Goal: Obtain resource: Obtain resource

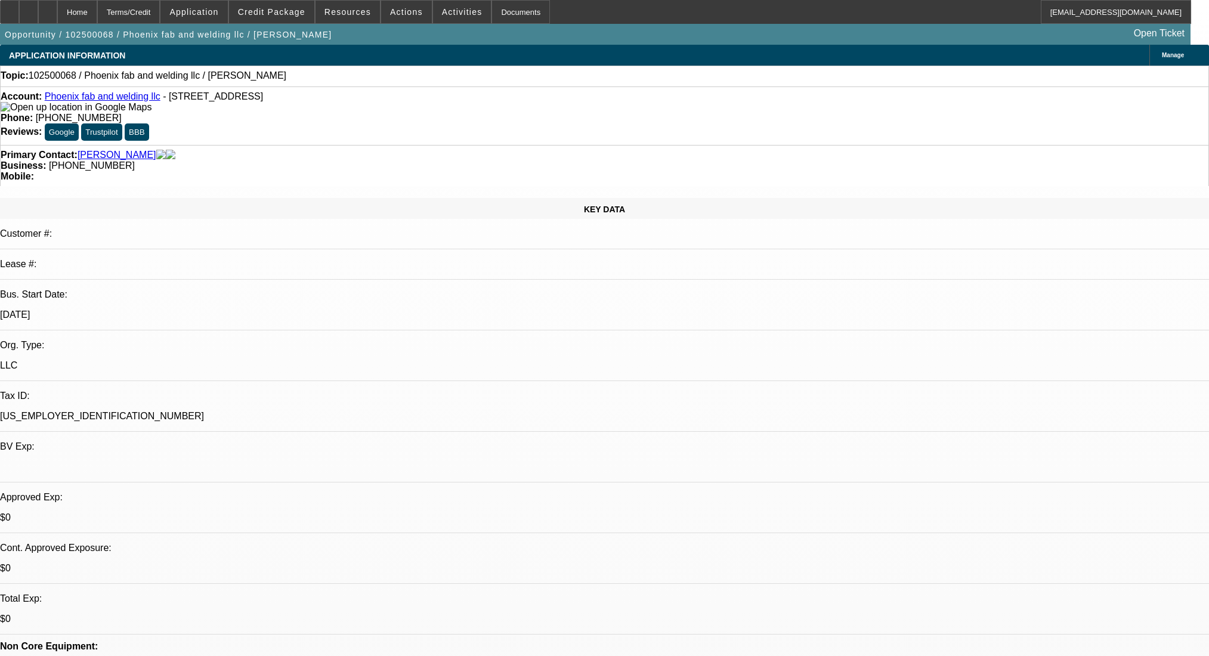
select select "0"
select select "2"
select select "0.1"
select select "4"
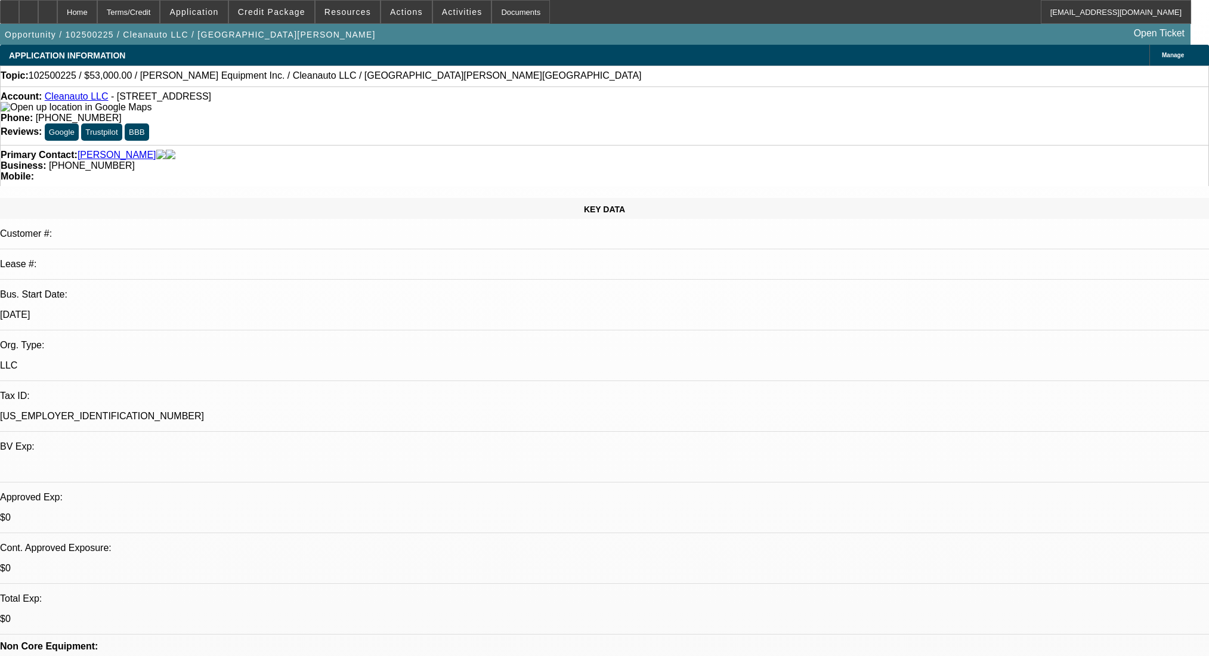
select select "0"
select select "2"
select select "0.1"
select select "4"
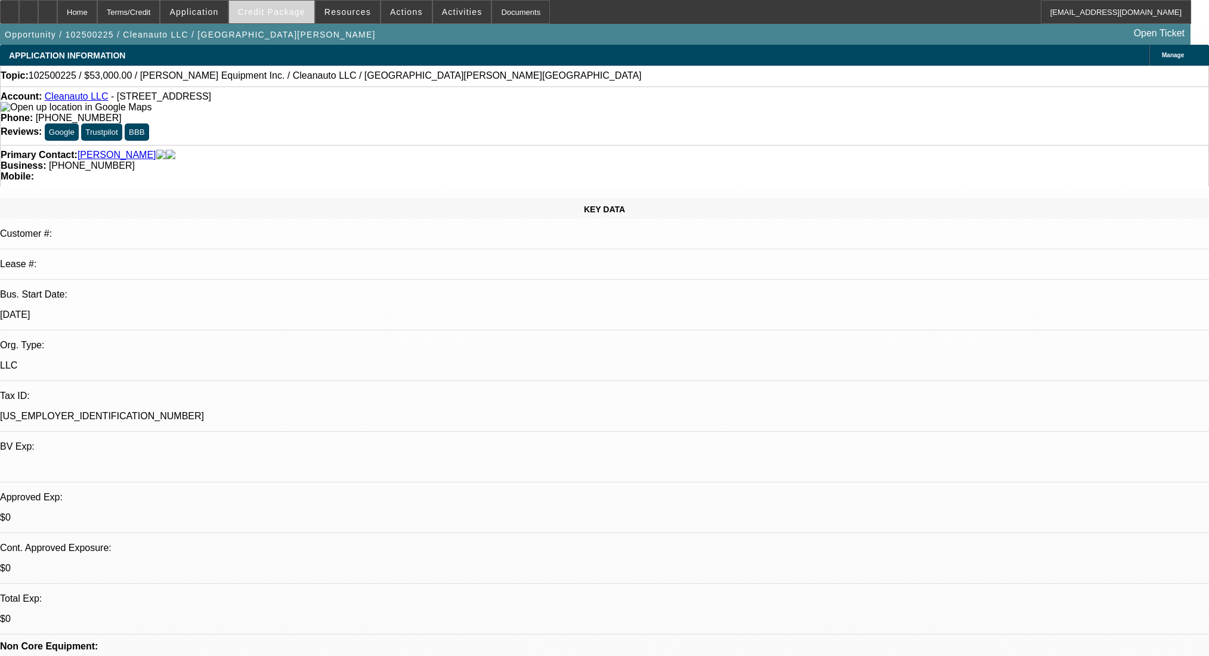
scroll to position [79, 0]
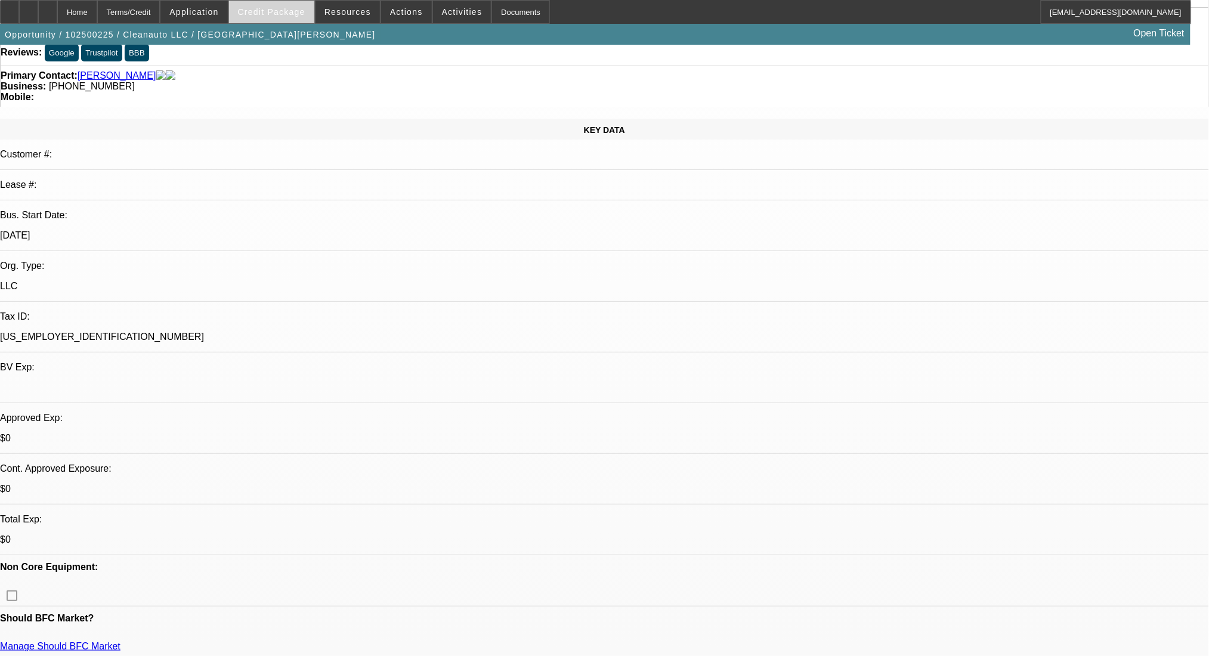
click at [291, 6] on span at bounding box center [271, 12] width 85 height 29
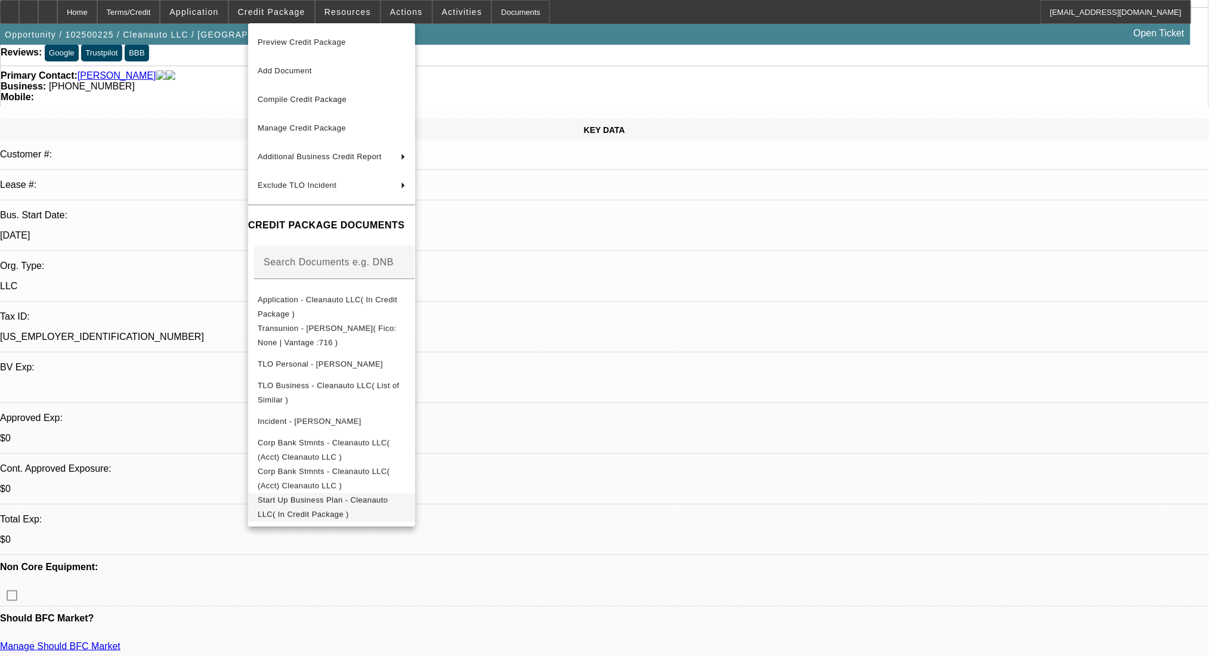
click at [354, 517] on button "Start Up Business Plan - Cleanauto LLC( In Credit Package )" at bounding box center [331, 507] width 167 height 29
